Goal: Task Accomplishment & Management: Manage account settings

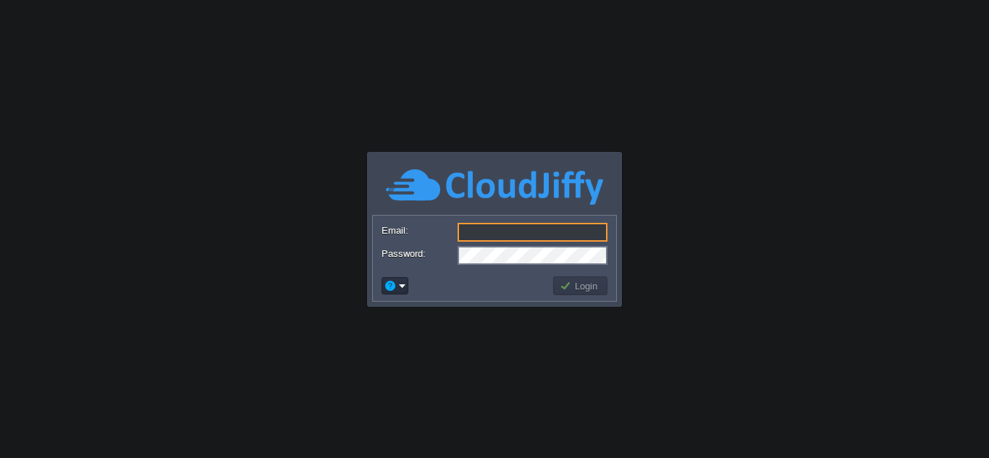
type input "[EMAIL_ADDRESS][DOMAIN_NAME]"
click at [587, 293] on td "Login" at bounding box center [580, 285] width 54 height 19
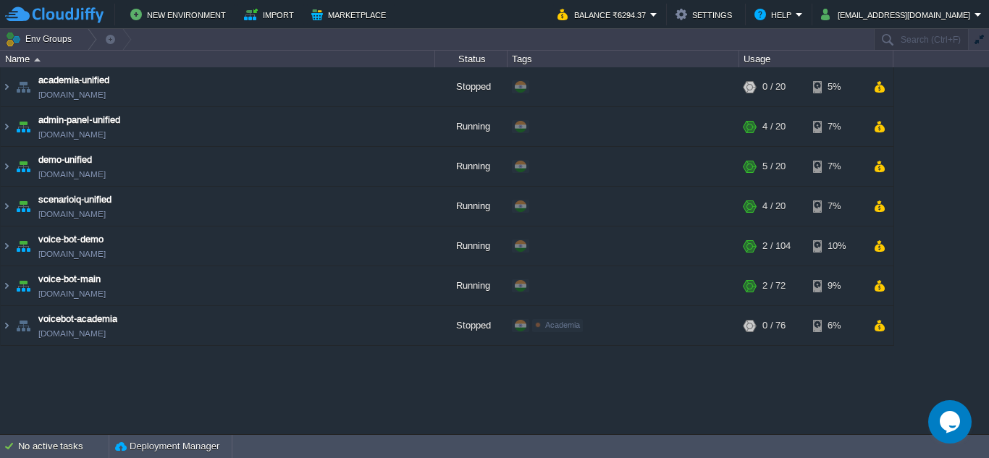
click at [384, 391] on div "academia-unified academia-unified.cloudjiffy.net Stopped + Add to Env Group RAM…" at bounding box center [494, 250] width 989 height 366
click at [867, 16] on button "[EMAIL_ADDRESS][DOMAIN_NAME]" at bounding box center [897, 14] width 153 height 17
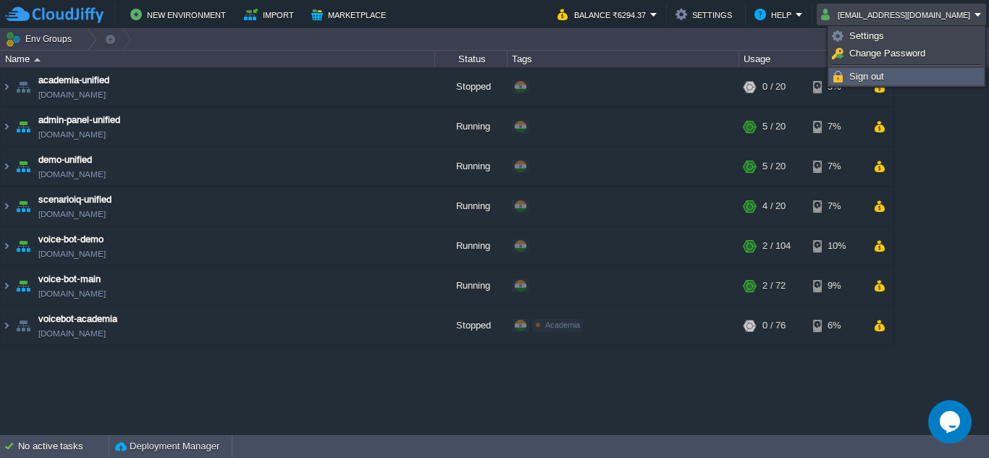
click at [898, 76] on link "Sign out" at bounding box center [905, 77] width 153 height 16
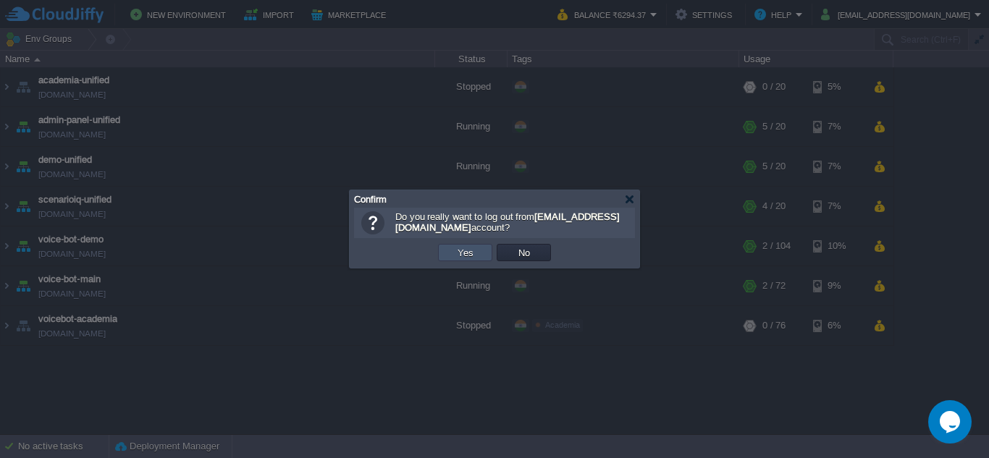
click at [469, 250] on button "Yes" at bounding box center [465, 252] width 25 height 13
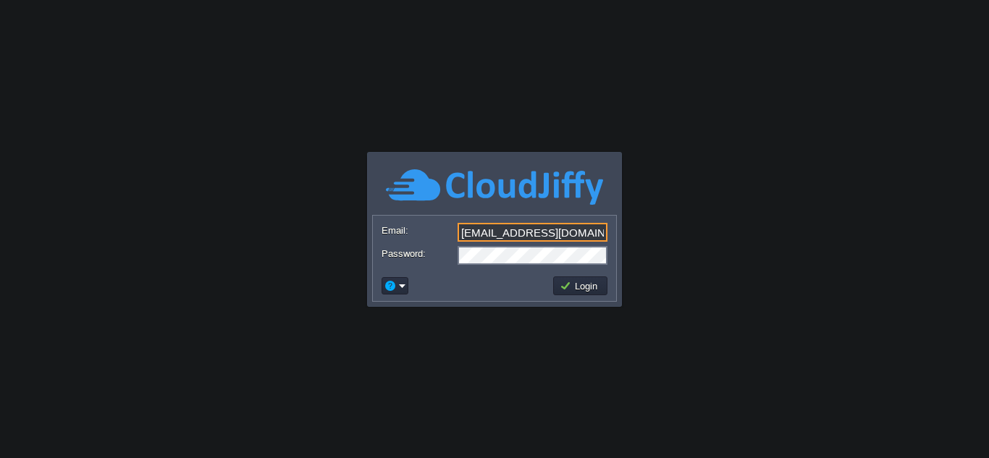
click at [572, 232] on input "[EMAIL_ADDRESS][DOMAIN_NAME]" at bounding box center [532, 232] width 150 height 19
click at [573, 232] on input "[EMAIL_ADDRESS][DOMAIN_NAME]" at bounding box center [532, 232] width 150 height 19
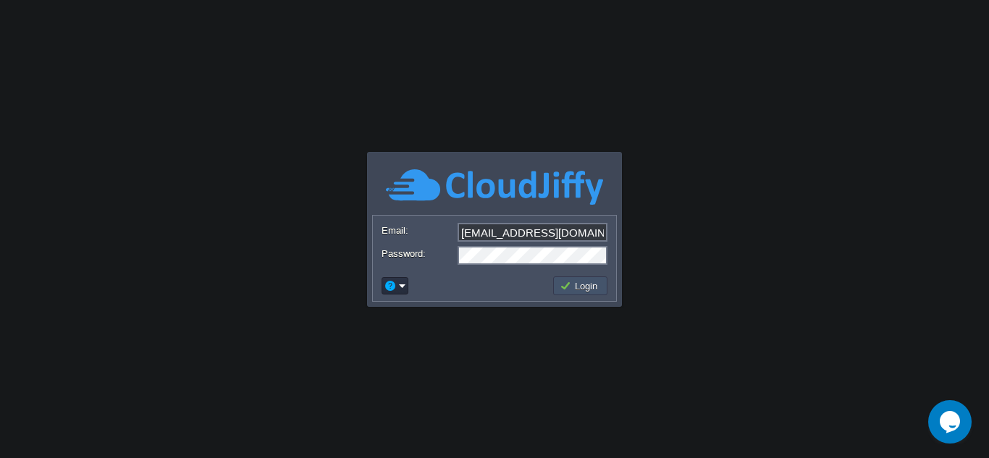
click at [582, 287] on button "Login" at bounding box center [580, 285] width 42 height 13
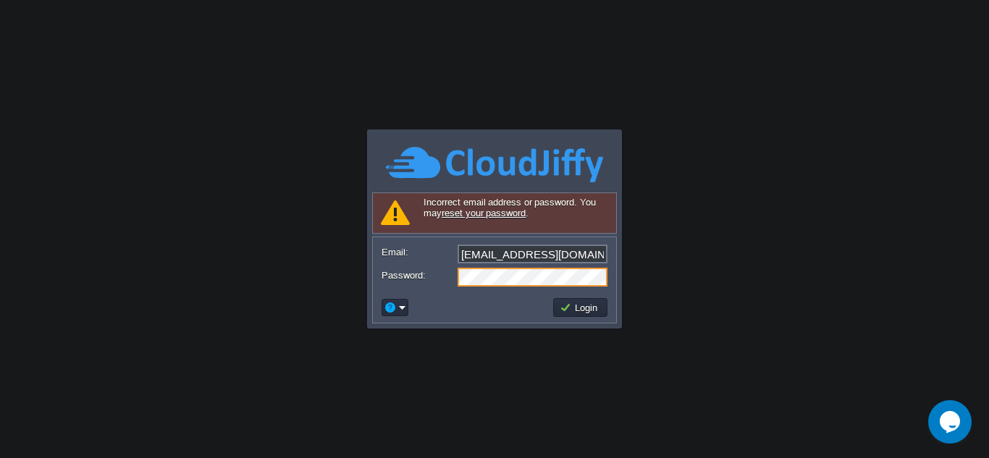
click at [414, 271] on div "Password:" at bounding box center [494, 277] width 226 height 19
click at [402, 310] on em at bounding box center [395, 307] width 22 height 13
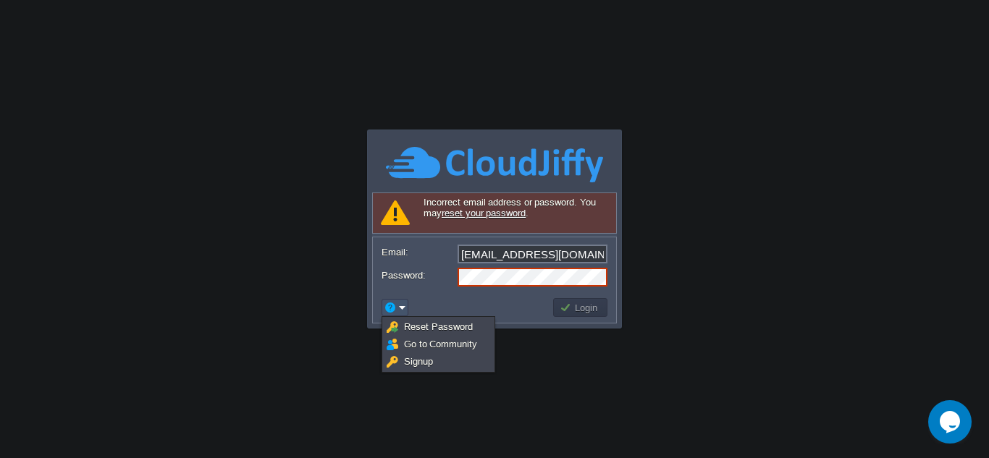
click at [402, 310] on em at bounding box center [395, 307] width 22 height 13
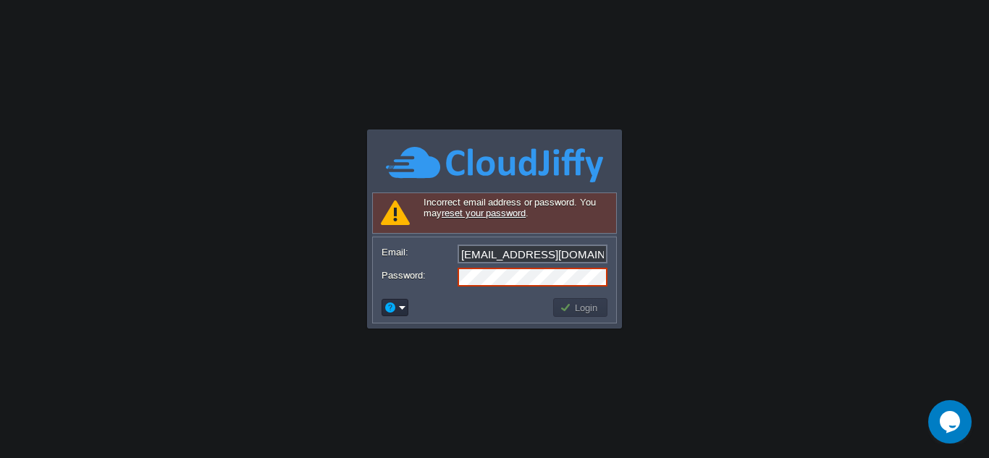
drag, startPoint x: 450, startPoint y: 299, endPoint x: 469, endPoint y: 289, distance: 21.0
click at [450, 299] on td at bounding box center [465, 307] width 172 height 23
click at [500, 218] on link "reset your password" at bounding box center [483, 213] width 84 height 11
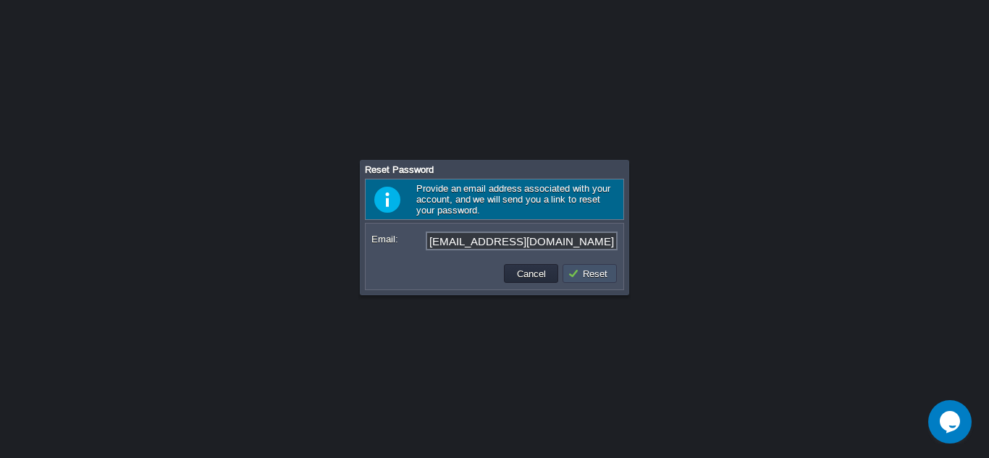
click at [604, 271] on button "Reset" at bounding box center [589, 273] width 44 height 13
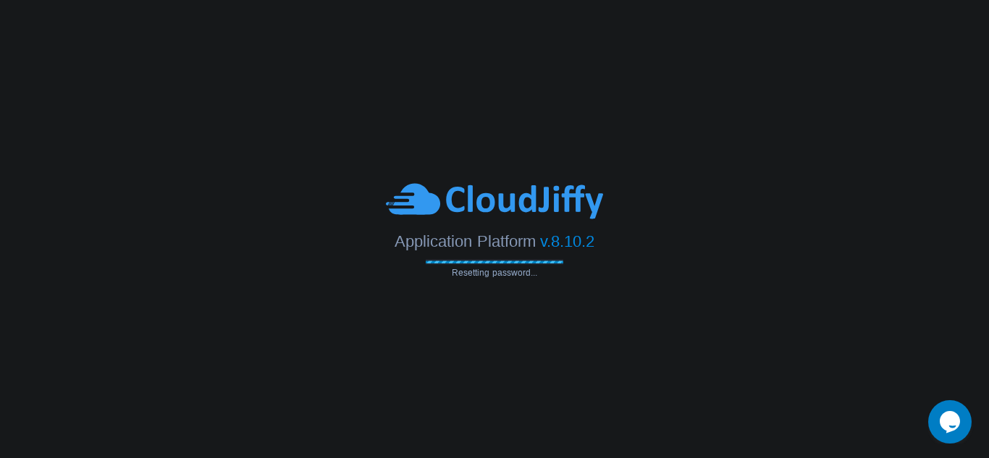
type input "[EMAIL_ADDRESS][DOMAIN_NAME]"
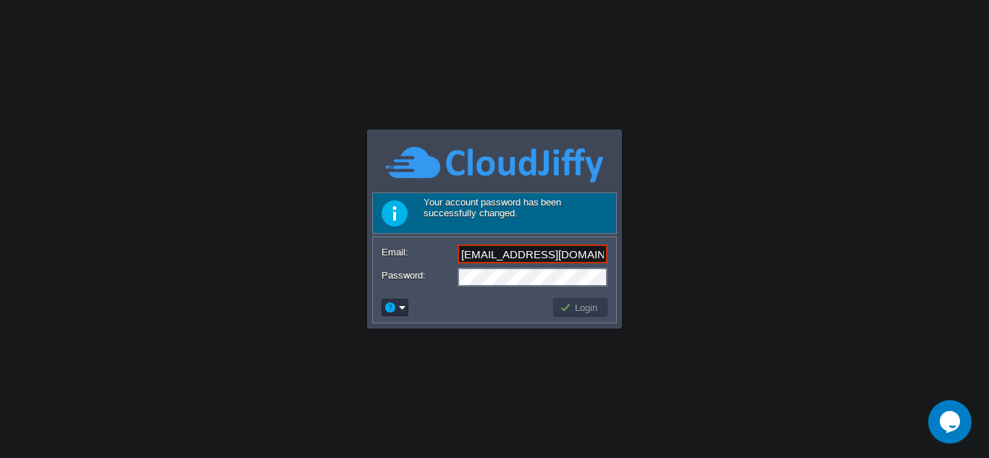
click at [591, 253] on input "[EMAIL_ADDRESS][DOMAIN_NAME]" at bounding box center [532, 254] width 150 height 19
type input "[EMAIL_ADDRESS][DOMAIN_NAME]"
click at [569, 248] on input "[EMAIL_ADDRESS][DOMAIN_NAME]" at bounding box center [532, 254] width 150 height 19
click at [573, 308] on button "Login" at bounding box center [580, 307] width 42 height 13
